Goal: Information Seeking & Learning: Learn about a topic

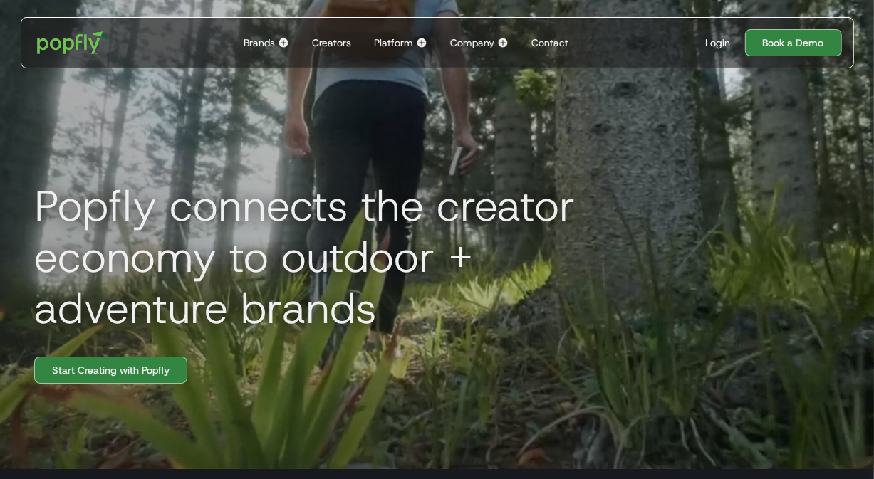
click at [482, 34] on div "Company Back to main menu Our Company Built for connection. Powered by collabor…" at bounding box center [479, 43] width 70 height 50
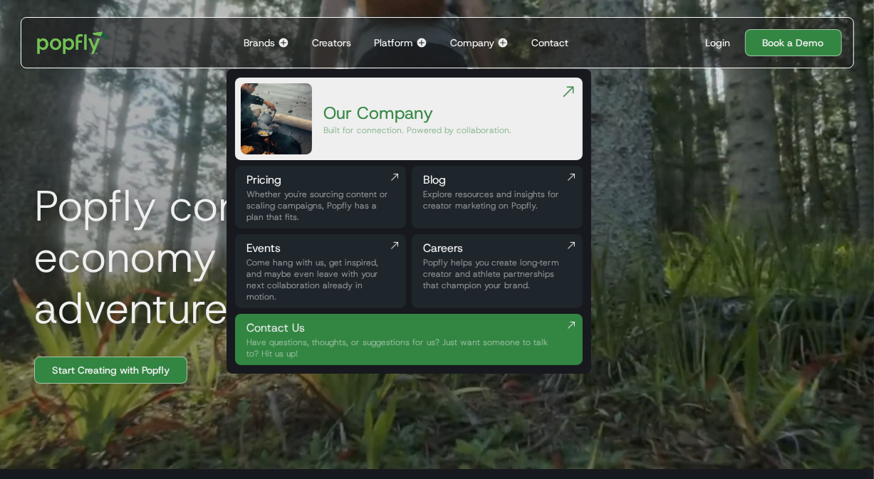
click at [458, 266] on div "Popfly helps you create long‑term creator and athlete partnerships that champio…" at bounding box center [497, 274] width 148 height 34
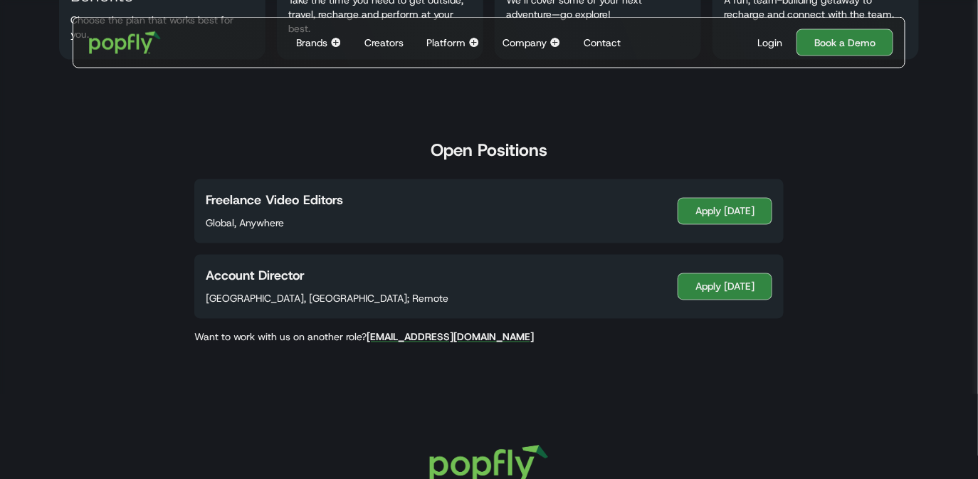
scroll to position [698, 0]
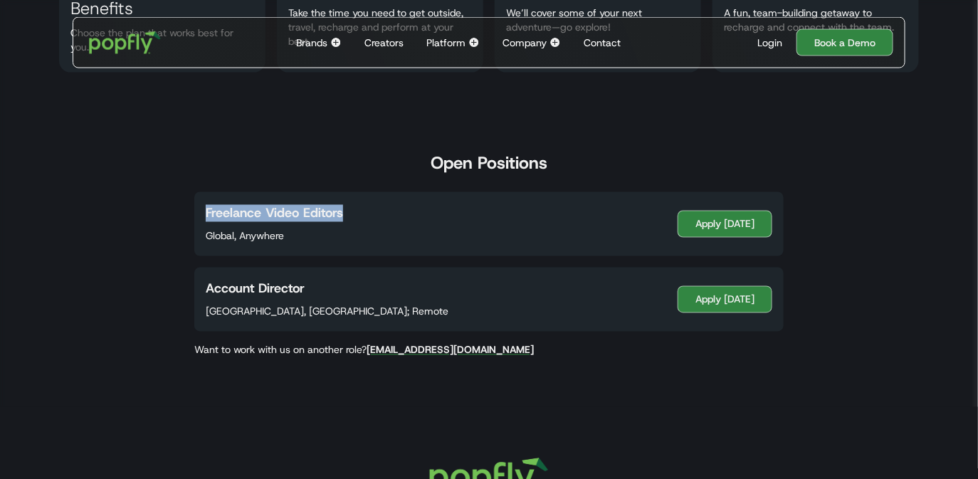
drag, startPoint x: 186, startPoint y: 189, endPoint x: 382, endPoint y: 253, distance: 206.7
click at [382, 253] on div "Open Positions Freelance Video Editors Global, Anywhere Apply Today Account Dir…" at bounding box center [488, 251] width 911 height 226
click at [444, 179] on div "Open Positions Freelance Video Editors Global, Anywhere Apply Today Account Dir…" at bounding box center [488, 251] width 911 height 226
click at [442, 156] on h3 "Open Positions" at bounding box center [489, 162] width 117 height 21
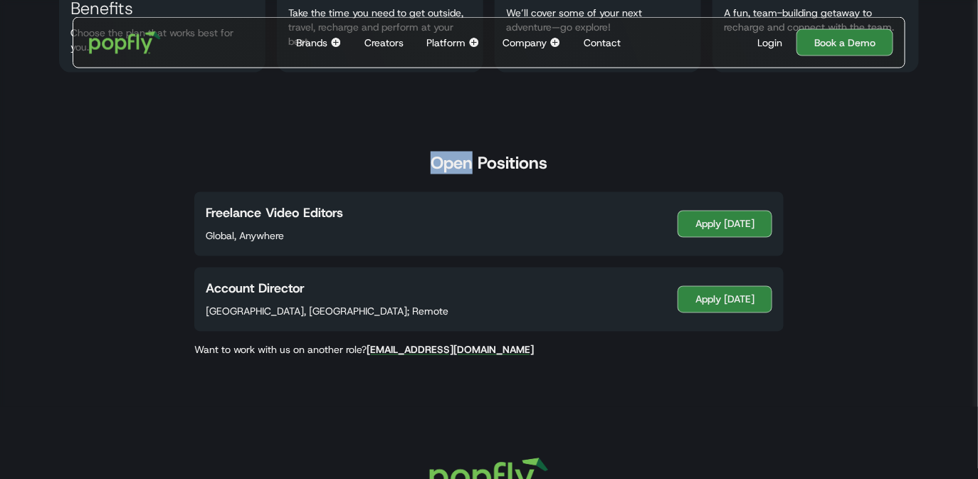
click at [442, 156] on h3 "Open Positions" at bounding box center [489, 162] width 117 height 21
click at [441, 199] on div "Freelance Video Editors Global, Anywhere Apply Today" at bounding box center [488, 224] width 589 height 64
drag, startPoint x: 217, startPoint y: 281, endPoint x: 327, endPoint y: 285, distance: 109.7
click at [327, 285] on div "Account Director Costa Mesa, CA; Remote" at bounding box center [327, 300] width 266 height 64
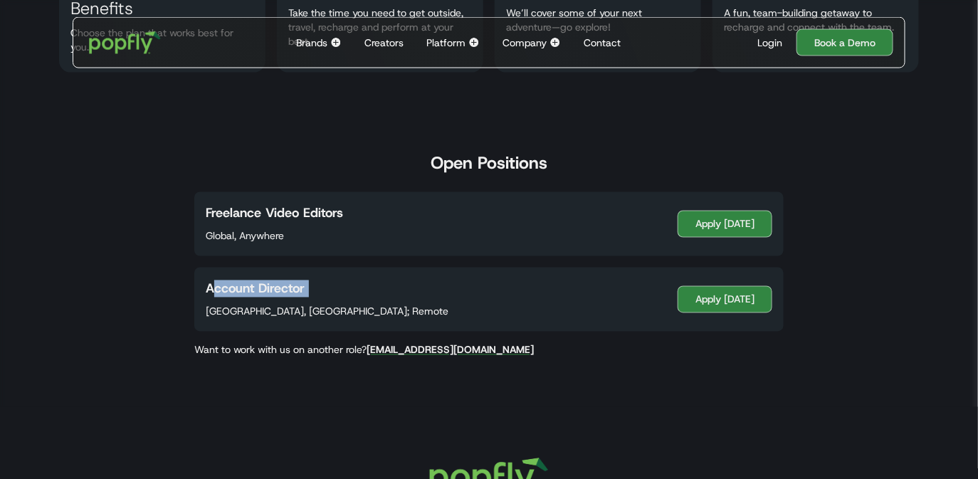
click at [327, 285] on div "Account Director Costa Mesa, CA; Remote" at bounding box center [327, 300] width 266 height 64
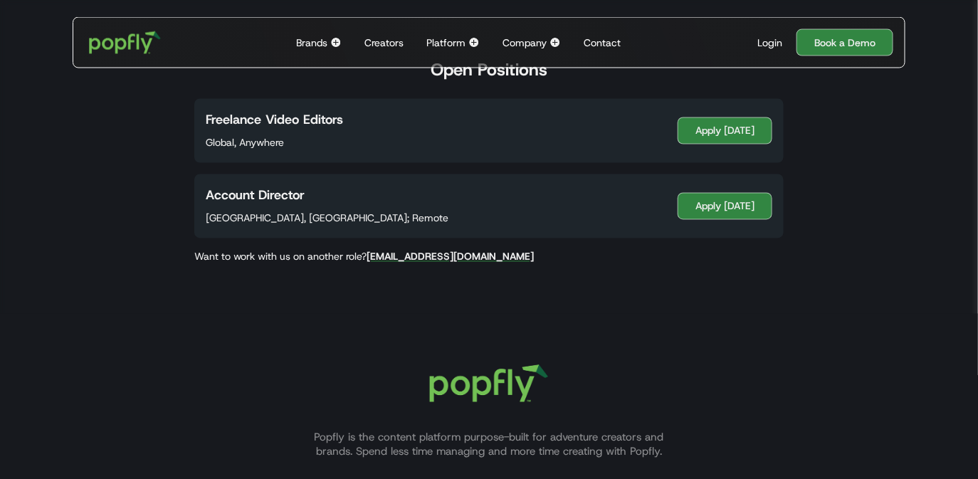
drag, startPoint x: 244, startPoint y: 258, endPoint x: 306, endPoint y: 258, distance: 61.9
click at [306, 258] on p "Want to work with us on another role? careers@popfly.com" at bounding box center [489, 257] width 612 height 14
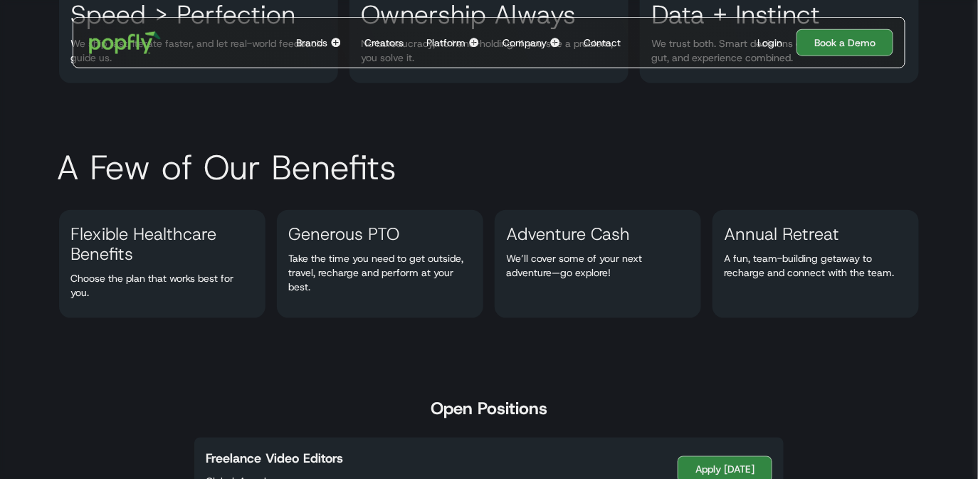
scroll to position [0, 0]
